Goal: Navigation & Orientation: Find specific page/section

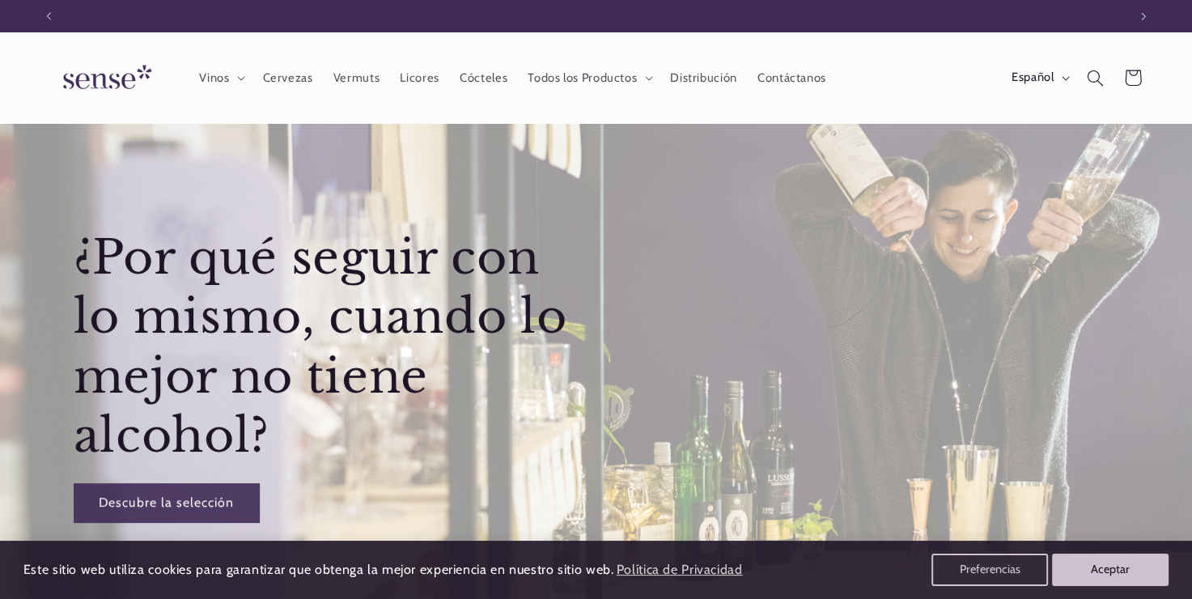
scroll to position [0, 1078]
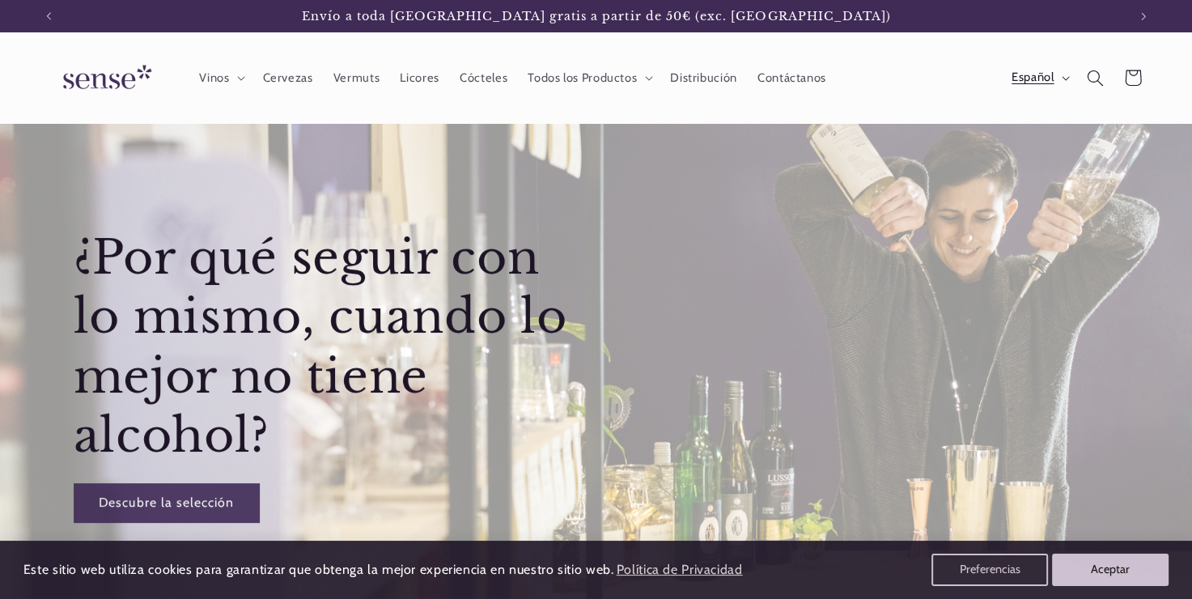
click at [1048, 87] on button "Español" at bounding box center [1038, 77] width 75 height 32
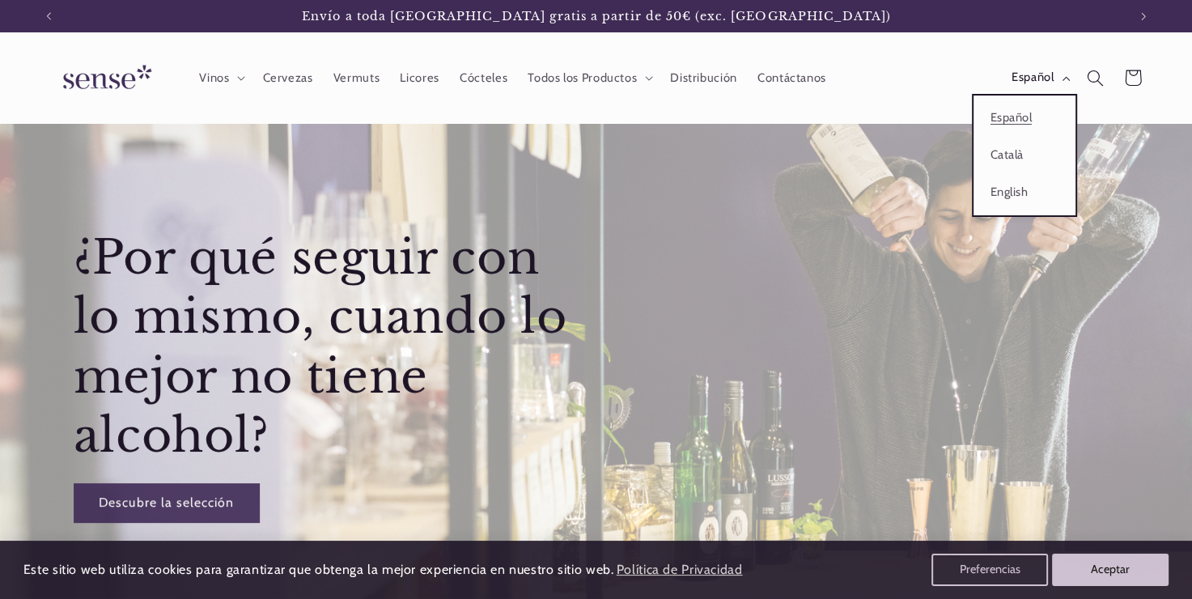
click at [871, 104] on header "Vinos Vinos Vinos Blancos Vinos Rosados Vinos Tintos Vinos Espumosos / Cavas Vi…" at bounding box center [596, 77] width 1189 height 91
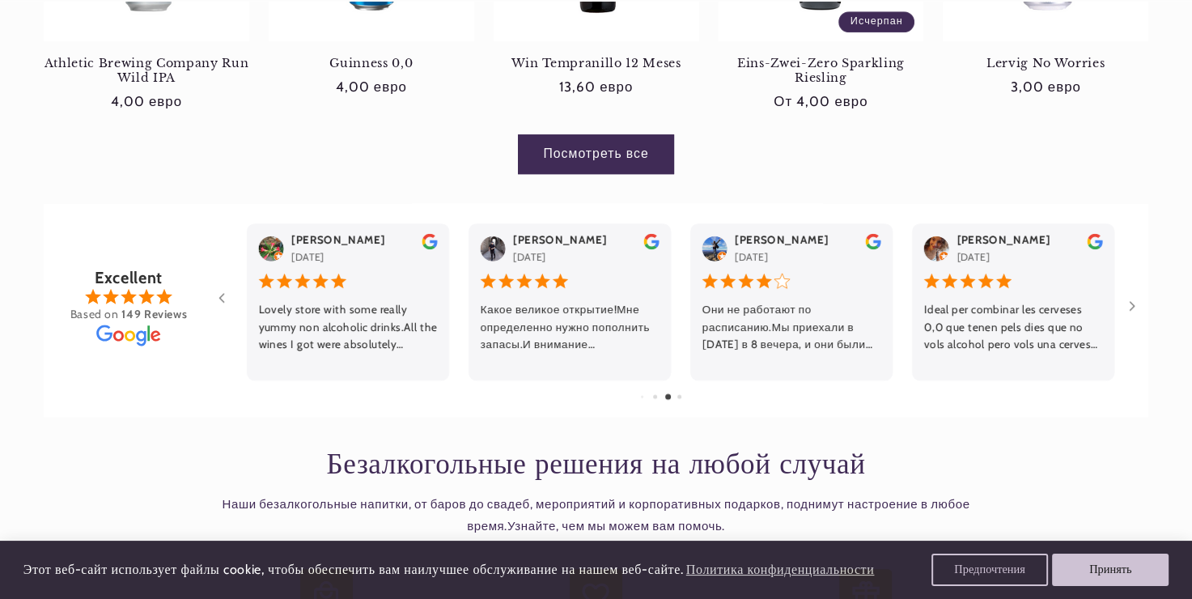
scroll to position [1214, 0]
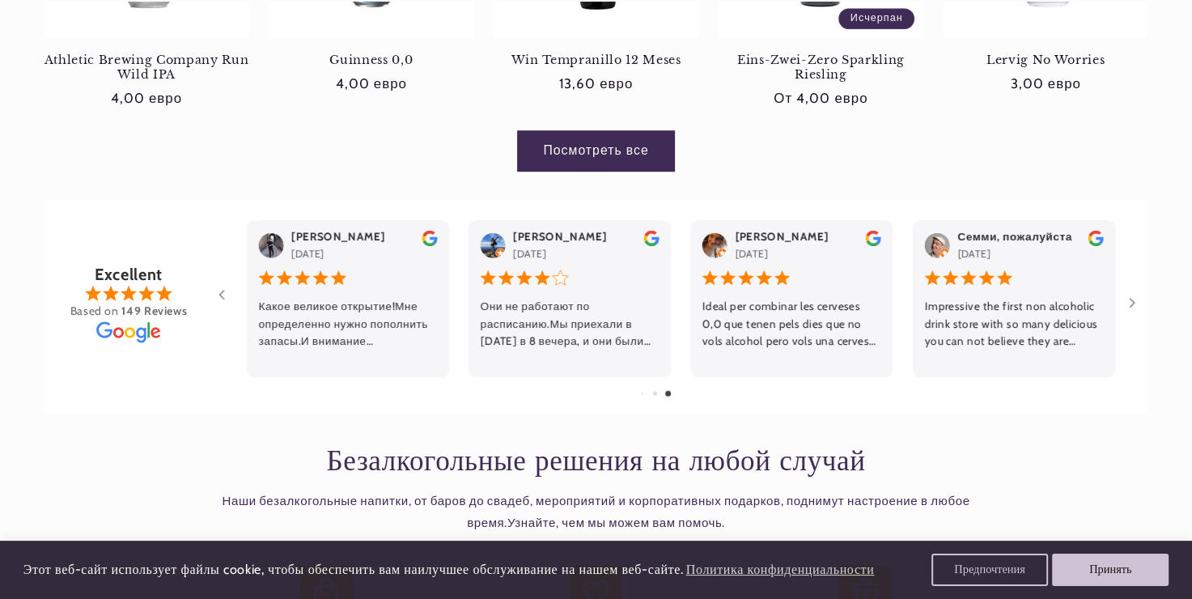
click at [637, 147] on link "Посмотреть все" at bounding box center [596, 151] width 156 height 40
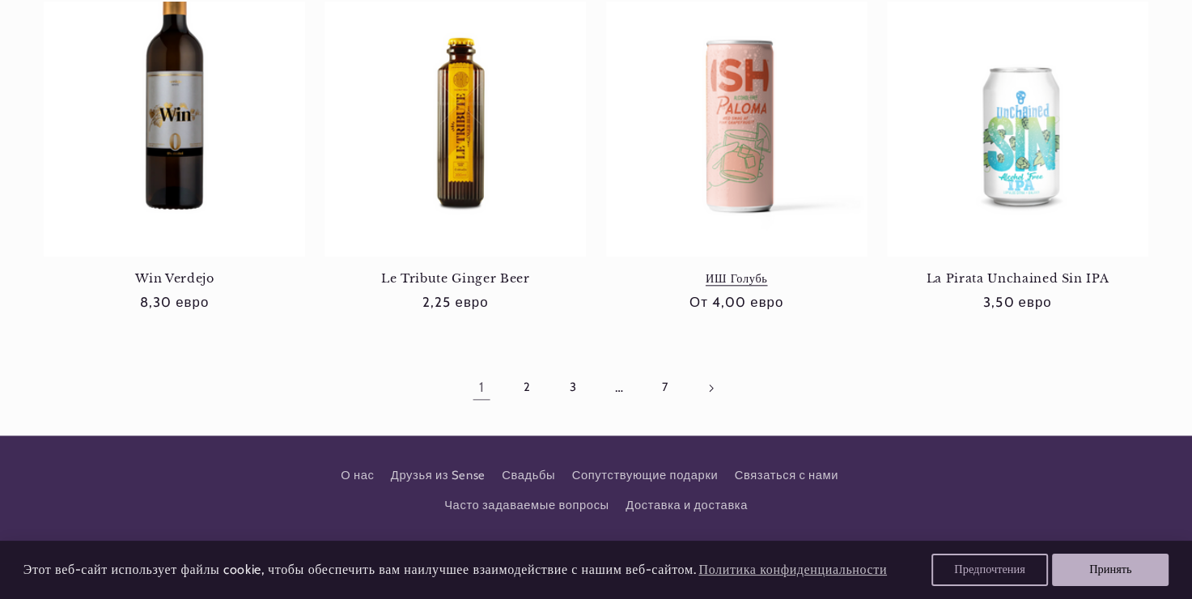
scroll to position [1618, 0]
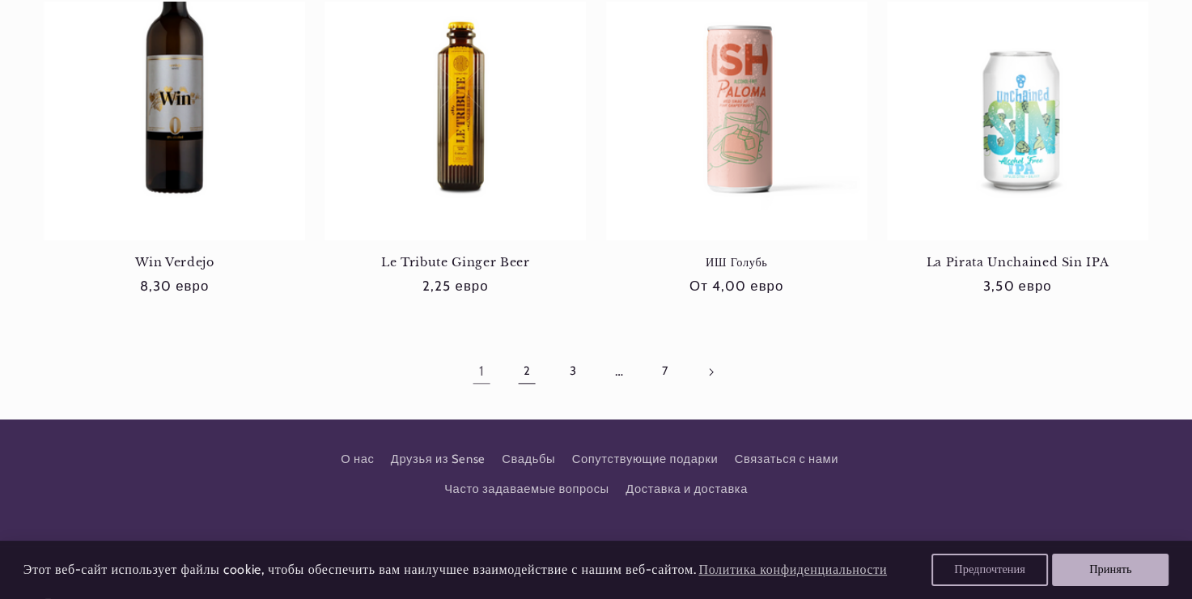
click at [527, 366] on link "2" at bounding box center [526, 371] width 37 height 37
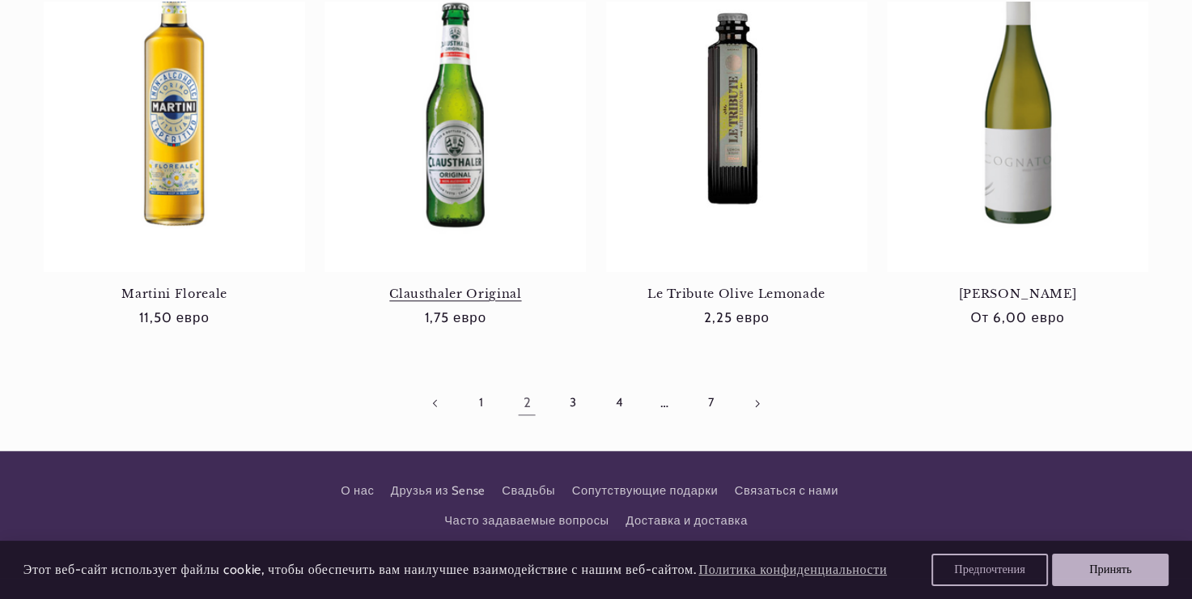
scroll to position [1618, 0]
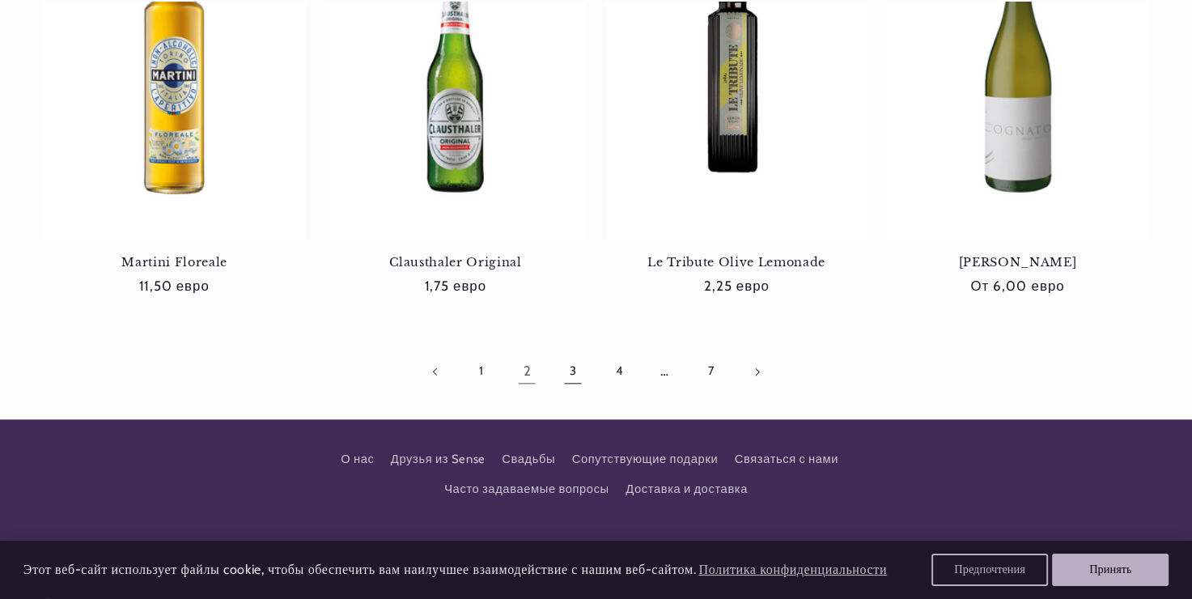
click at [562, 366] on link "3" at bounding box center [572, 371] width 37 height 37
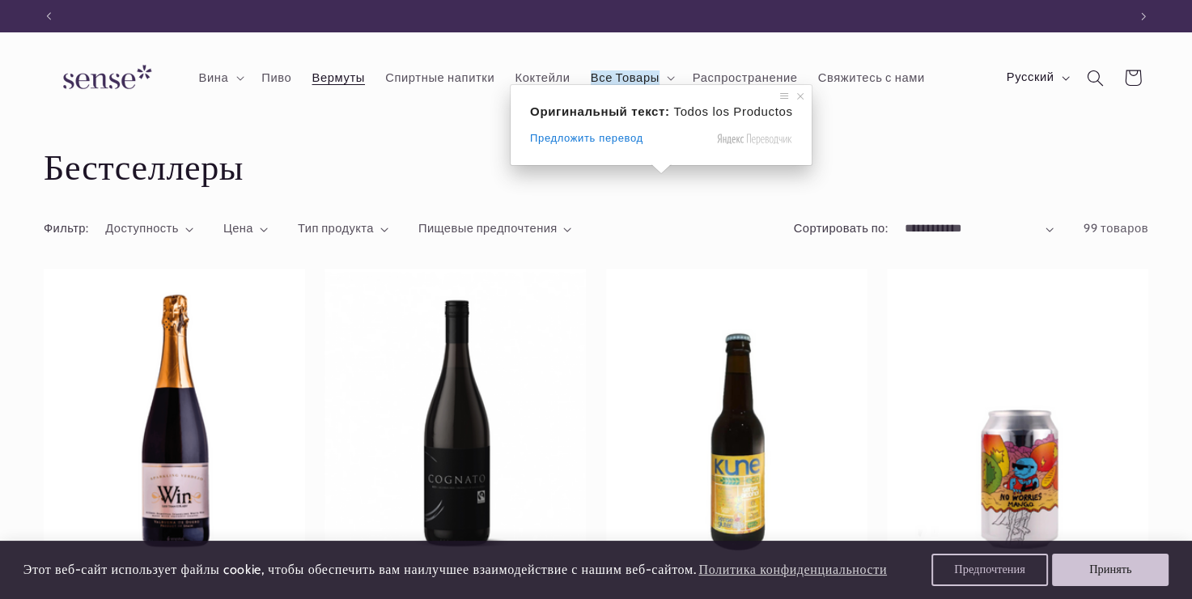
scroll to position [0, 1078]
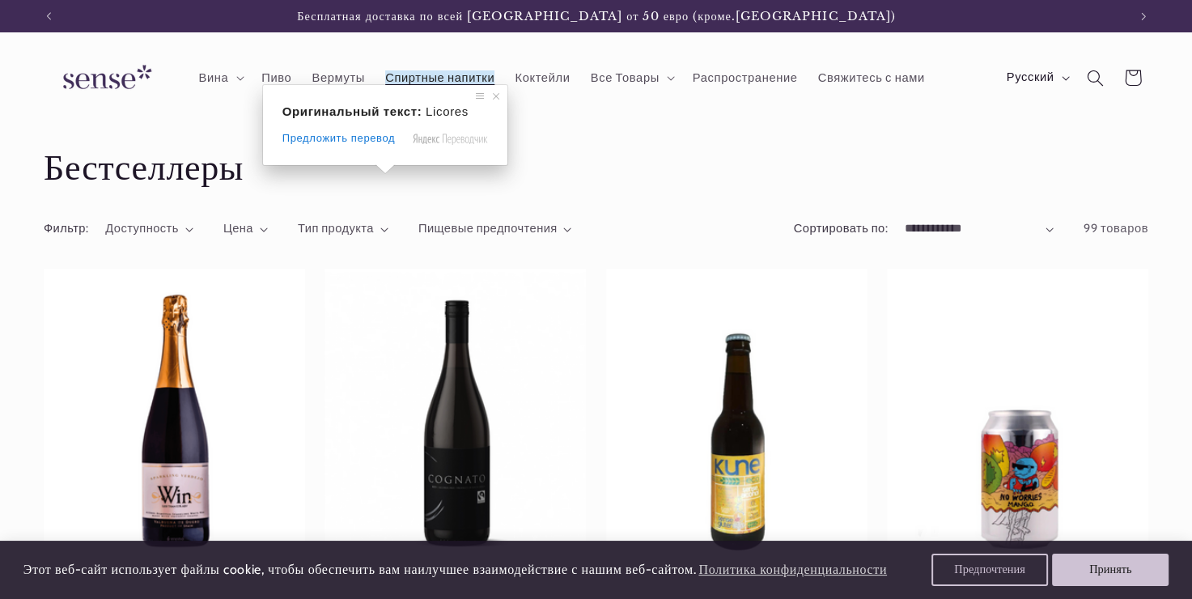
click at [424, 73] on ya-tr-span "Спиртные напитки" at bounding box center [439, 77] width 109 height 15
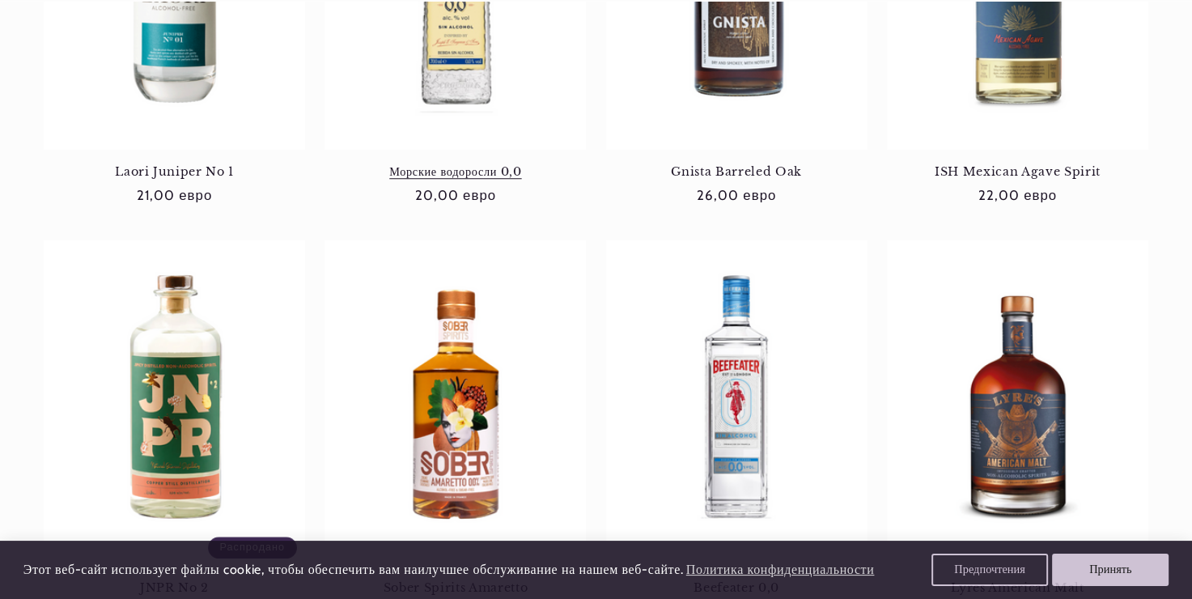
scroll to position [1618, 0]
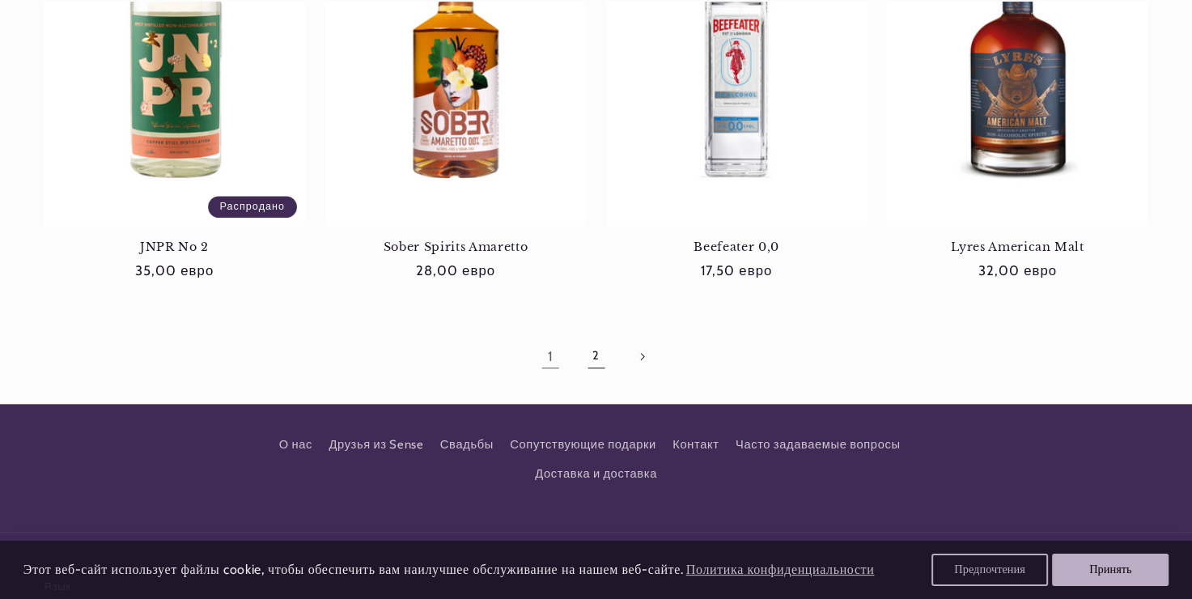
click at [586, 367] on link "2" at bounding box center [595, 355] width 37 height 37
